Goal: Task Accomplishment & Management: Manage account settings

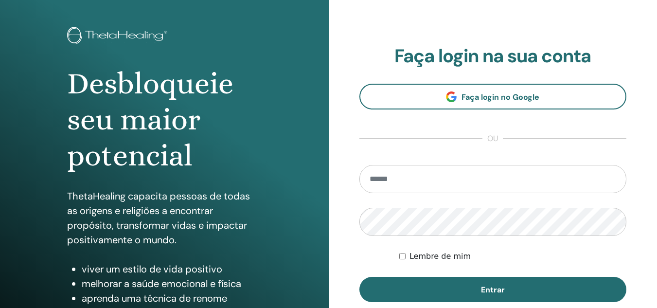
scroll to position [97, 0]
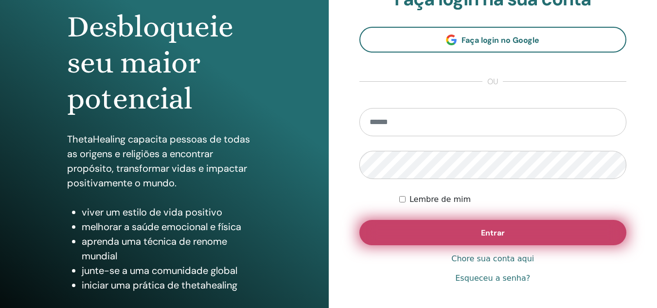
type input "**********"
click at [520, 235] on button "Entrar" at bounding box center [494, 232] width 268 height 25
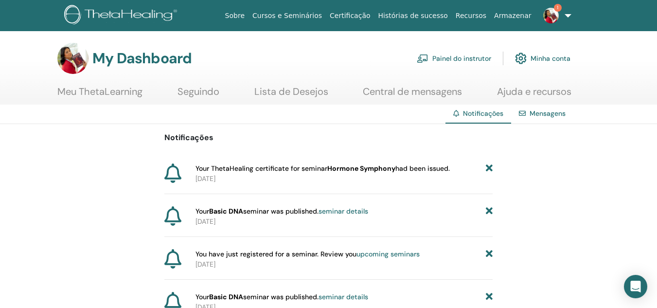
click at [90, 94] on link "Meu ThetaLearning" at bounding box center [99, 95] width 85 height 19
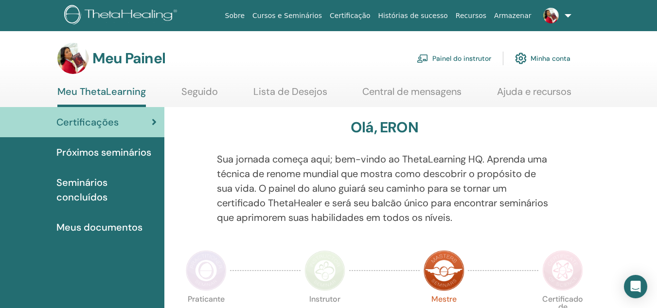
click at [129, 152] on font "Próximos seminários" at bounding box center [103, 152] width 95 height 13
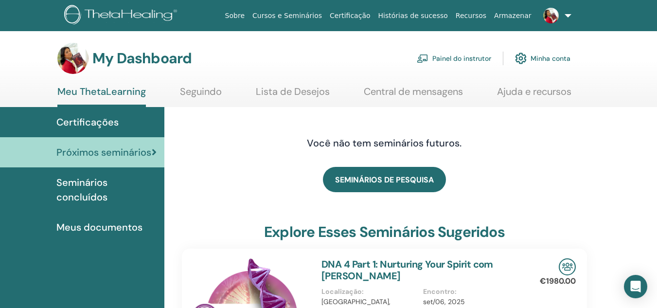
click at [99, 196] on span "Seminários concluídos" at bounding box center [106, 189] width 100 height 29
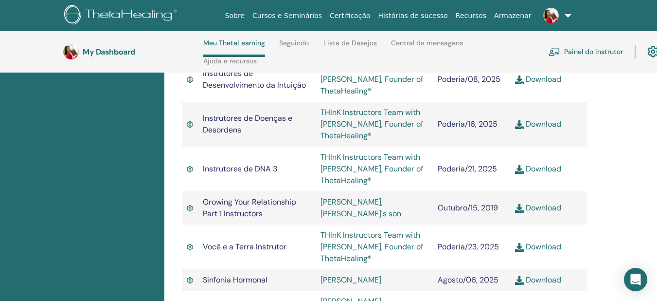
scroll to position [1160, 0]
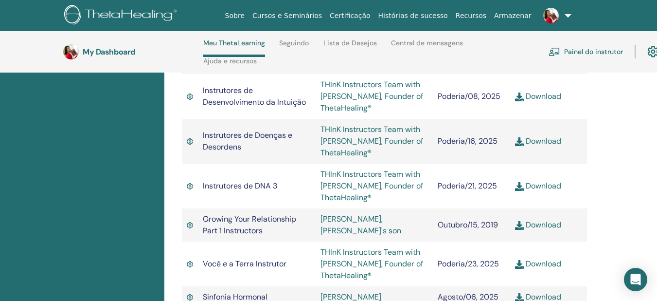
click at [543, 291] on link "Download" at bounding box center [538, 296] width 46 height 10
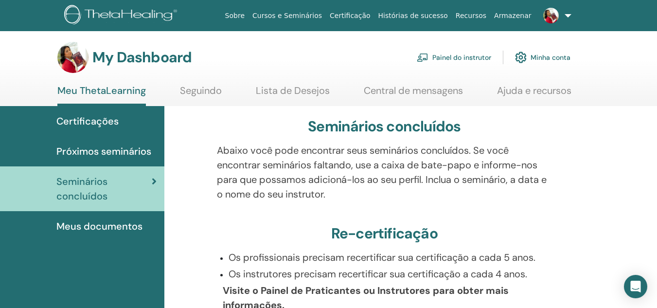
scroll to position [0, 0]
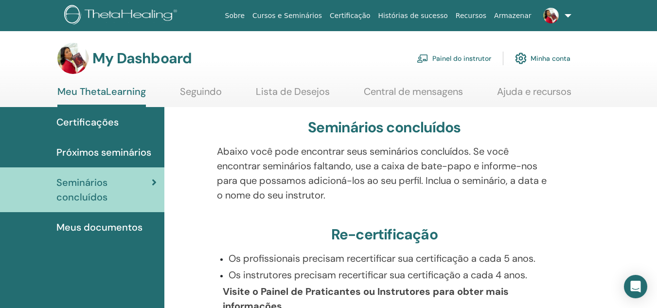
click at [127, 63] on h3 "My Dashboard" at bounding box center [141, 59] width 99 height 18
drag, startPoint x: 127, startPoint y: 63, endPoint x: 158, endPoint y: 52, distance: 33.1
click at [127, 63] on h3 "My Dashboard" at bounding box center [141, 59] width 99 height 18
click at [249, 15] on link "Sobre" at bounding box center [234, 16] width 27 height 18
click at [555, 13] on img at bounding box center [551, 16] width 16 height 16
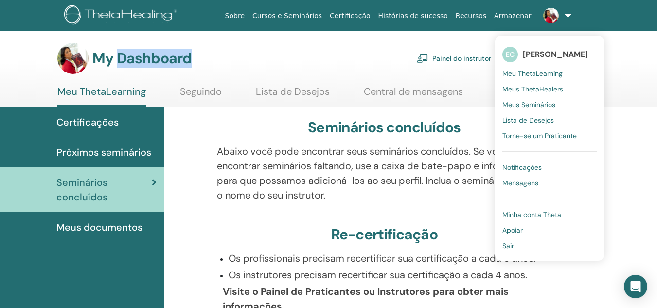
click at [545, 53] on span "[PERSON_NAME]" at bounding box center [555, 54] width 65 height 10
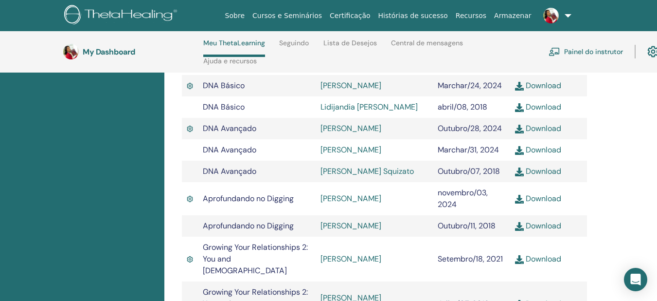
scroll to position [187, 0]
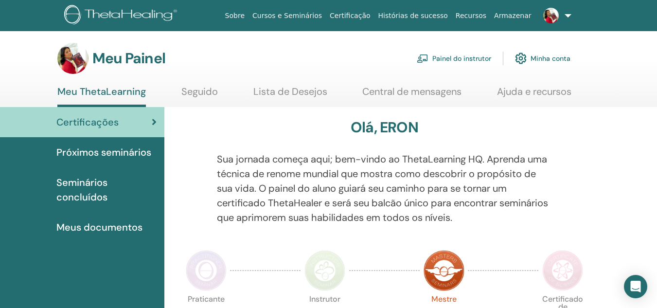
click at [84, 63] on img at bounding box center [72, 58] width 31 height 31
click at [533, 92] on font "Ajuda e recursos" at bounding box center [534, 91] width 74 height 13
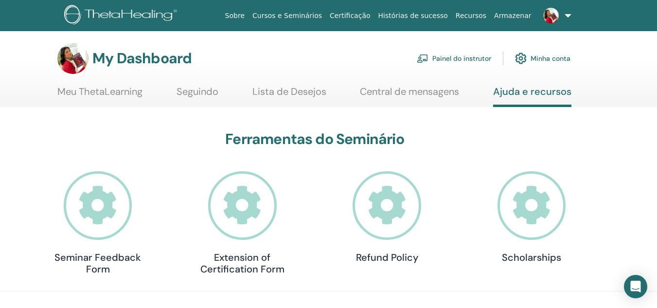
click at [545, 57] on link "Minha conta" at bounding box center [542, 58] width 55 height 21
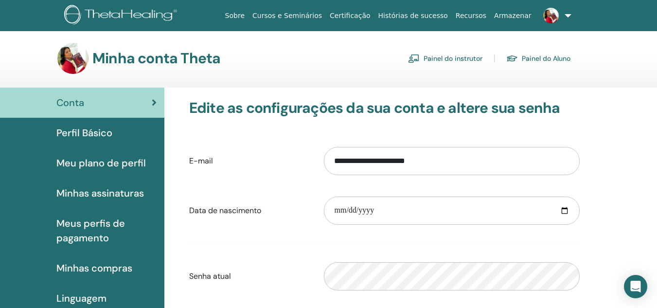
click at [107, 131] on font "Perfil Básico" at bounding box center [84, 132] width 56 height 13
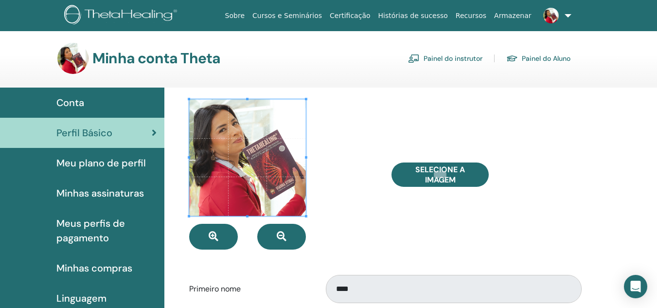
click at [119, 159] on span "Meu plano de perfil" at bounding box center [101, 163] width 90 height 15
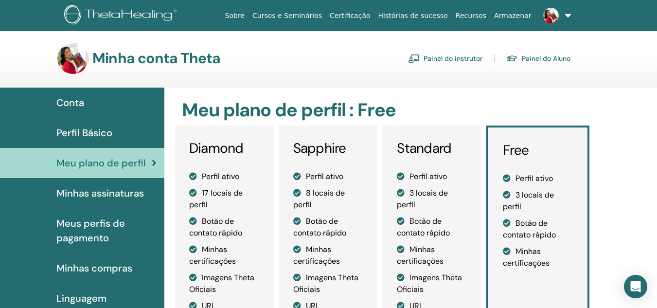
click at [127, 130] on div "Perfil Básico" at bounding box center [82, 133] width 149 height 15
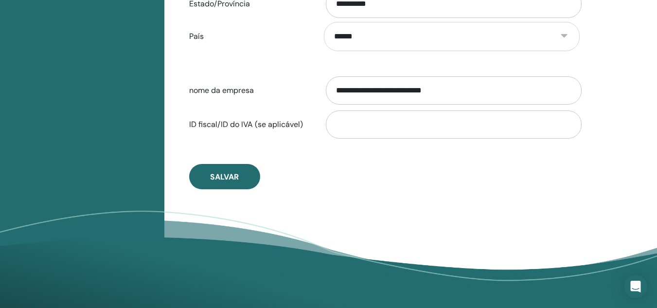
scroll to position [541, 0]
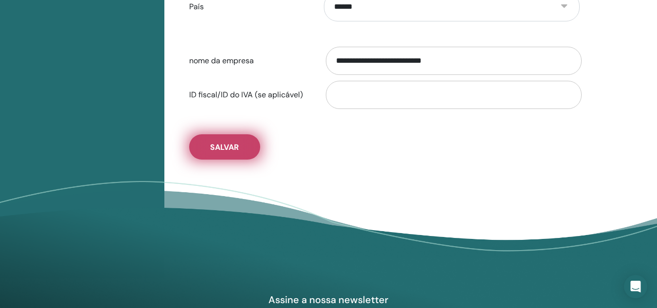
click at [234, 143] on span "Salvar" at bounding box center [224, 147] width 29 height 10
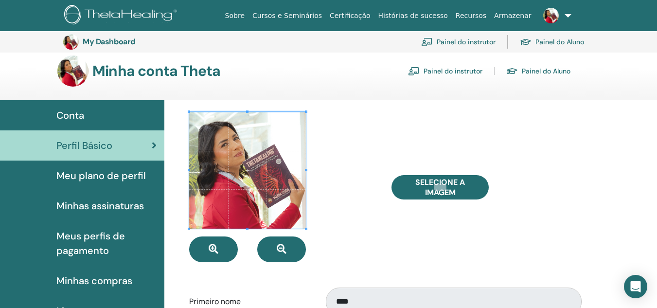
scroll to position [0, 0]
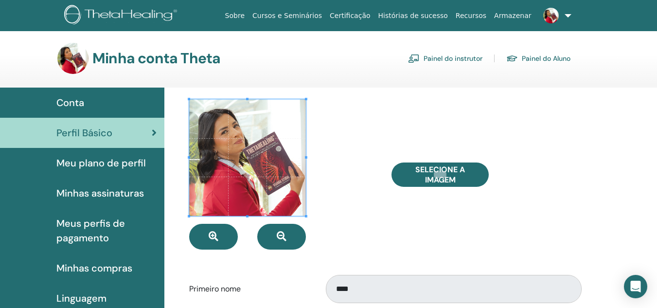
click at [124, 162] on span "Meu plano de perfil" at bounding box center [101, 163] width 90 height 15
